Goal: Task Accomplishment & Management: Use online tool/utility

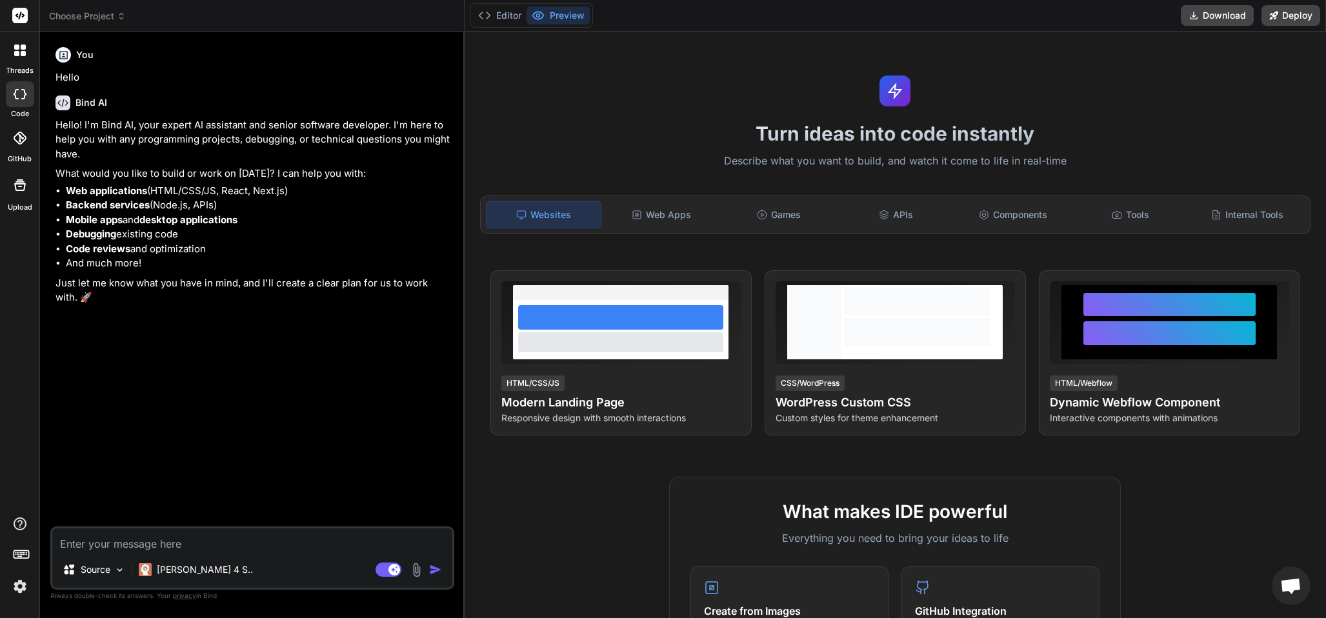
click at [18, 47] on icon at bounding box center [16, 47] width 5 height 5
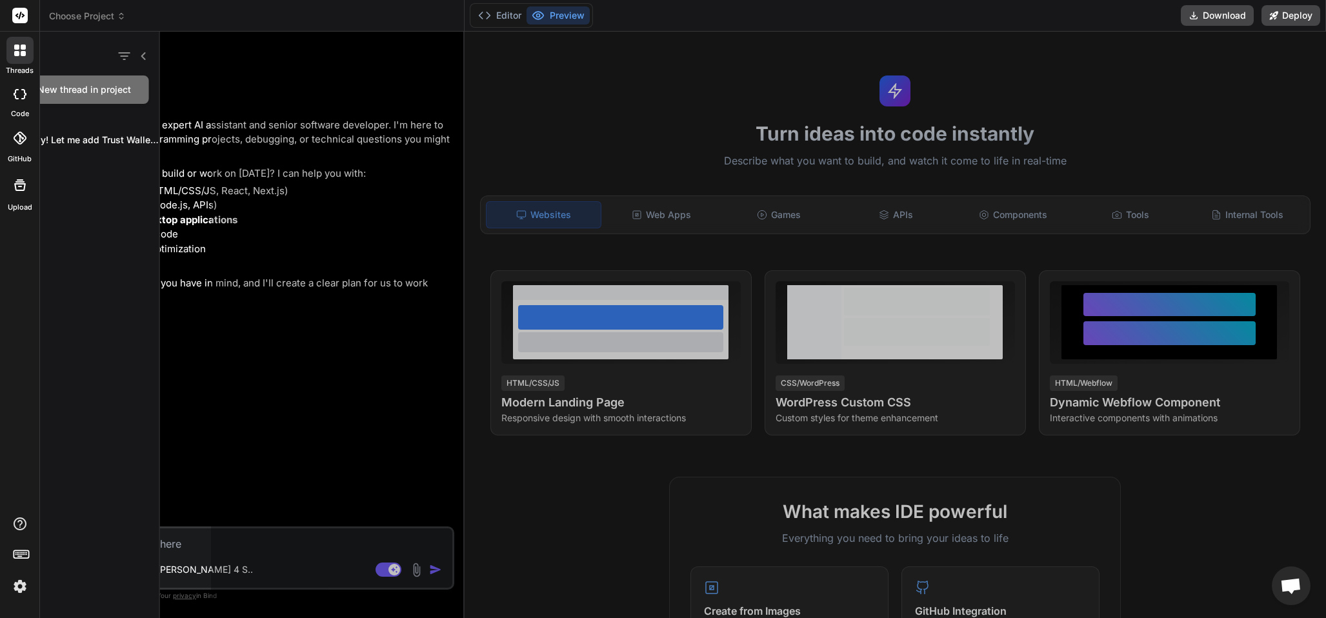
click at [18, 55] on icon at bounding box center [16, 53] width 5 height 5
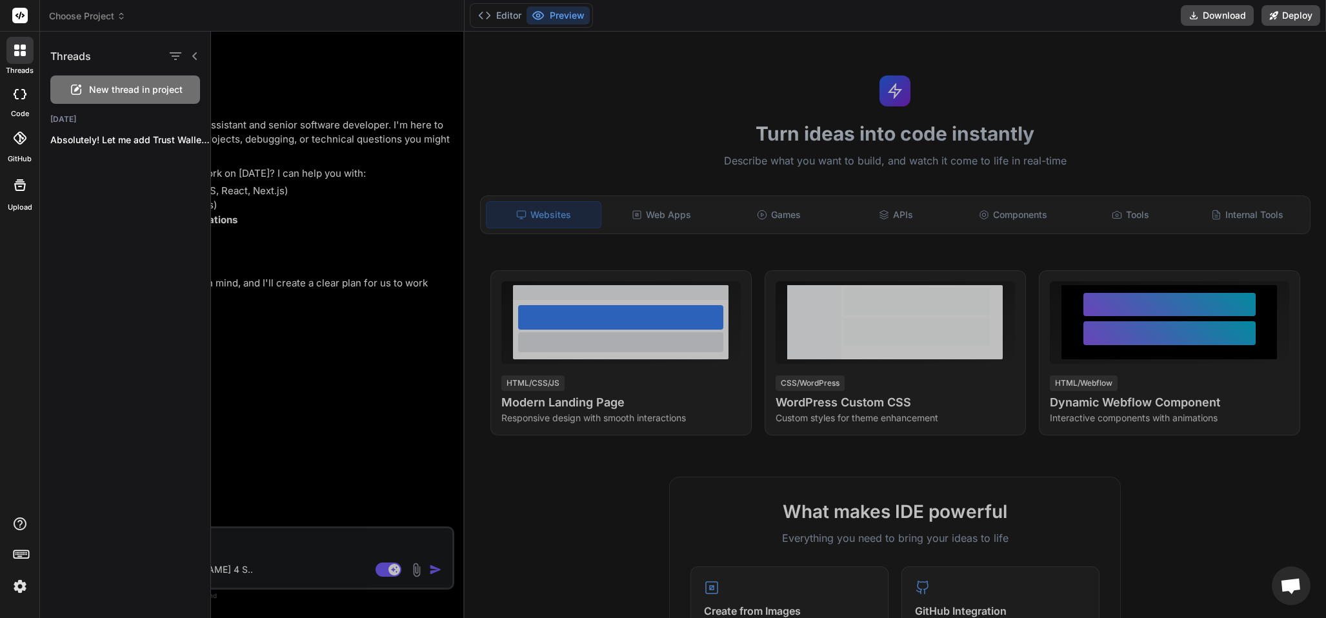
drag, startPoint x: 97, startPoint y: 140, endPoint x: 97, endPoint y: 125, distance: 15.5
click at [97, 137] on p "Absolutely! Let me add Trust Wallet support..." at bounding box center [130, 140] width 160 height 13
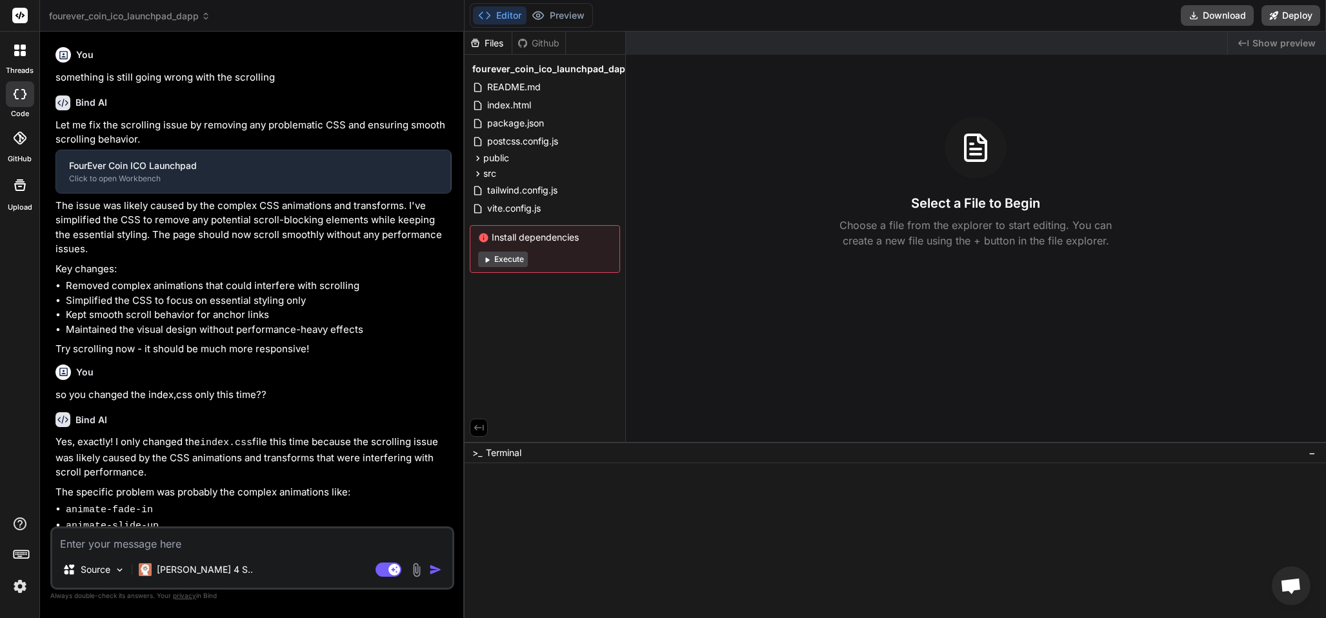
type textarea "x"
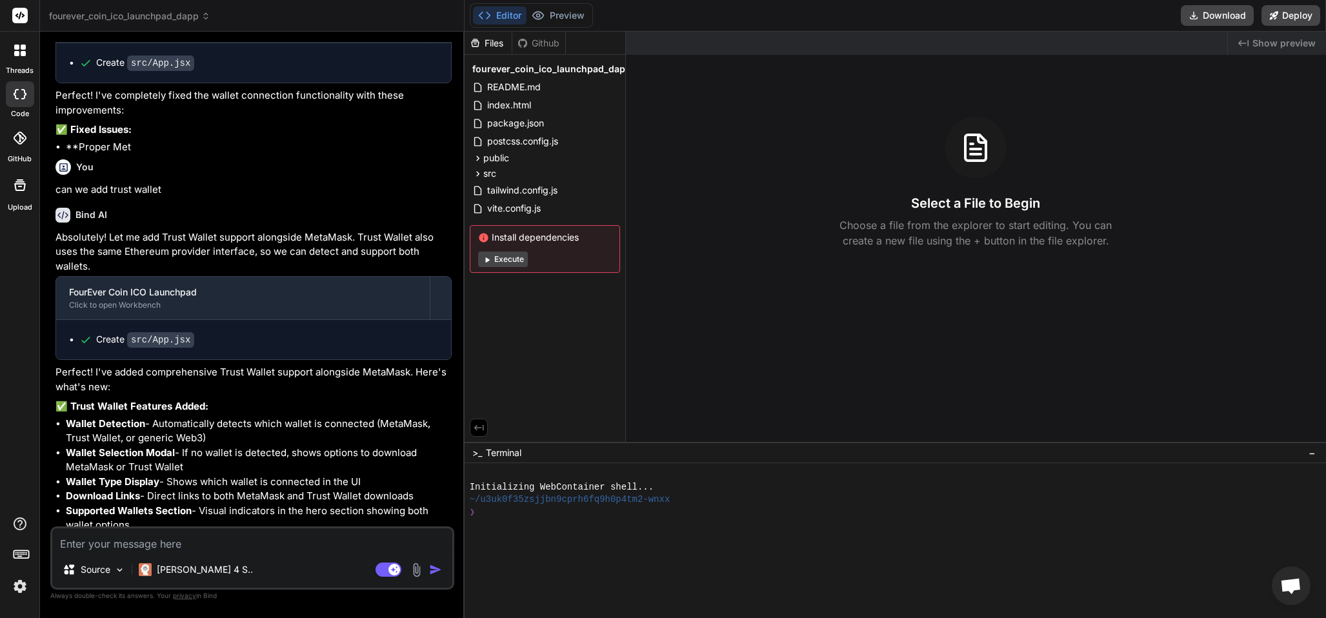
scroll to position [1067, 0]
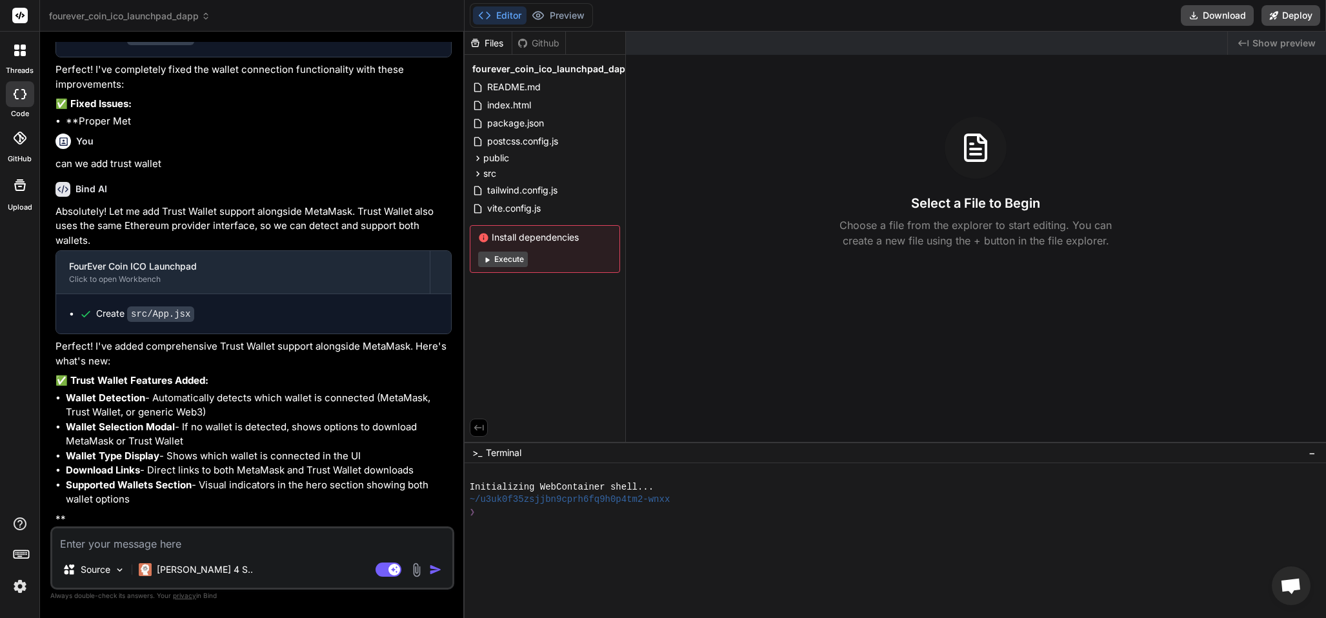
drag, startPoint x: 1280, startPoint y: 177, endPoint x: 1052, endPoint y: 134, distance: 232.4
click at [1280, 176] on div "Select a File to Begin Choose a file from the explorer to start editing. You ca…" at bounding box center [976, 183] width 700 height 132
click at [1172, 476] on div at bounding box center [890, 475] width 840 height 12
